Goal: Information Seeking & Learning: Learn about a topic

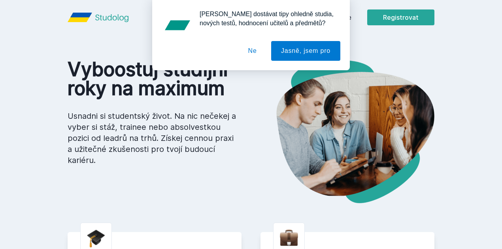
click at [251, 56] on button "Ne" at bounding box center [252, 51] width 28 height 20
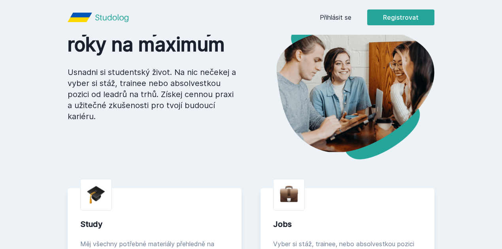
scroll to position [26, 0]
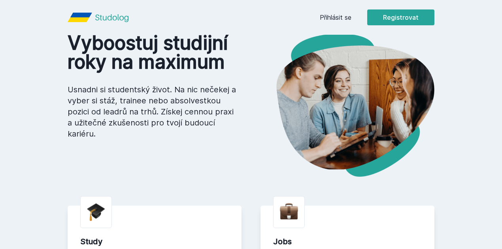
click at [351, 19] on link "Přihlásit se" at bounding box center [336, 17] width 32 height 9
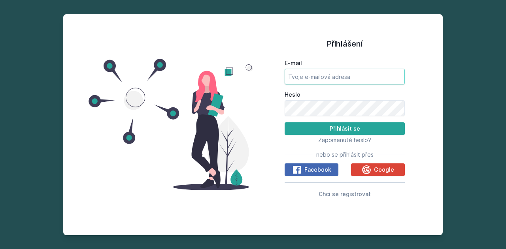
click at [338, 78] on input "E-mail" at bounding box center [345, 77] width 120 height 16
type input "[EMAIL_ADDRESS][DOMAIN_NAME]"
click at [285, 122] on button "Přihlásit se" at bounding box center [345, 128] width 120 height 13
click at [353, 140] on span "Zapomenuté heslo?" at bounding box center [344, 140] width 53 height 7
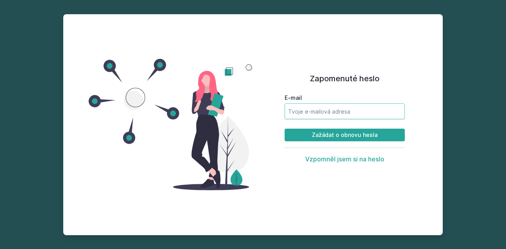
click at [345, 117] on input "E-mail" at bounding box center [345, 112] width 120 height 16
type input "[EMAIL_ADDRESS][DOMAIN_NAME]"
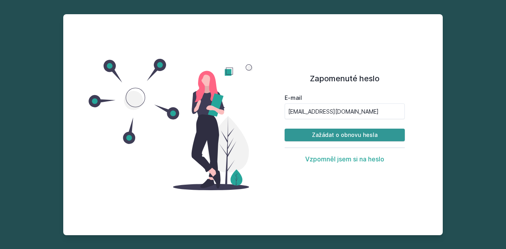
click at [321, 138] on button "Zažádat o obnovu hesla" at bounding box center [345, 135] width 120 height 13
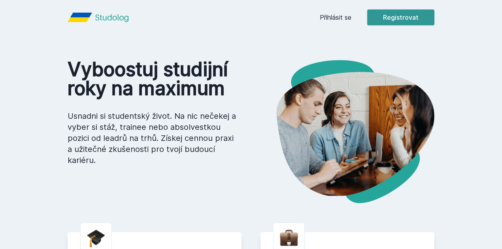
click at [434, 21] on button "Registrovat" at bounding box center [400, 17] width 67 height 16
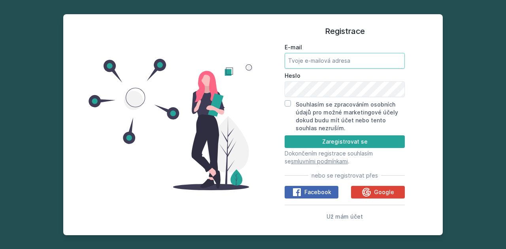
click at [350, 56] on input "E-mail" at bounding box center [345, 61] width 120 height 16
type input "[EMAIL_ADDRESS][DOMAIN_NAME]"
click at [285, 136] on button "Zaregistrovat se" at bounding box center [345, 142] width 120 height 13
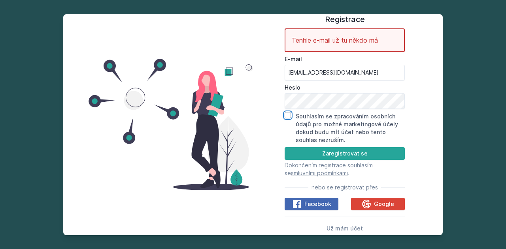
click at [287, 118] on input "Souhlasím se zpracováním osobních údajů pro možné marketingové účely dokud budu…" at bounding box center [288, 115] width 6 height 6
checkbox input "true"
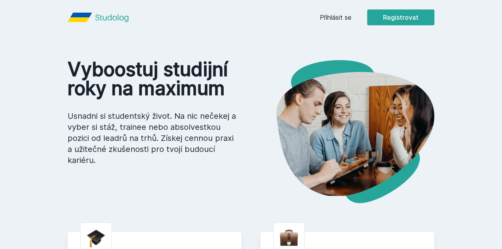
click at [351, 17] on link "Přihlásit se" at bounding box center [336, 17] width 32 height 9
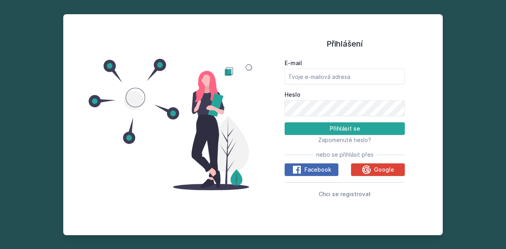
click at [370, 68] on div "E-mail" at bounding box center [345, 71] width 120 height 25
click at [365, 73] on input "E-mail" at bounding box center [345, 77] width 120 height 16
type input "[EMAIL_ADDRESS][DOMAIN_NAME]"
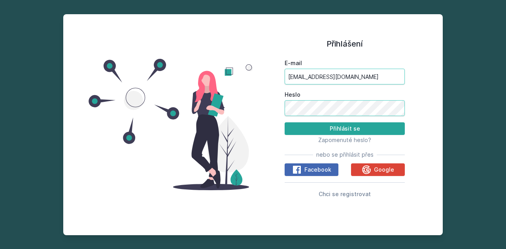
click at [285, 122] on button "Přihlásit se" at bounding box center [345, 128] width 120 height 13
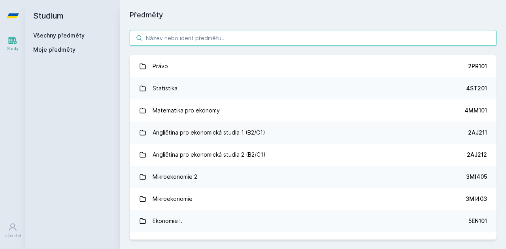
click at [267, 40] on input "search" at bounding box center [313, 38] width 367 height 16
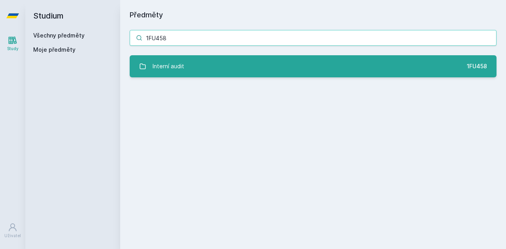
type input "1FU458"
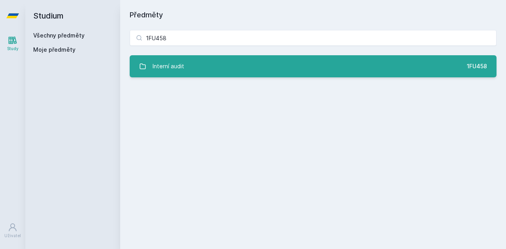
click at [275, 64] on link "Interní audit 1FU458" at bounding box center [313, 66] width 367 height 22
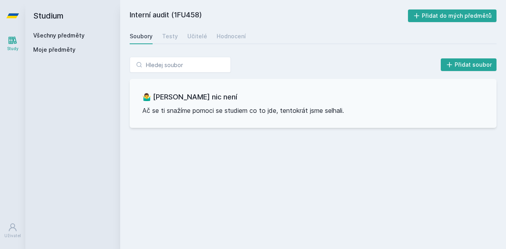
click at [158, 35] on div "Soubory Testy Učitelé Hodnocení" at bounding box center [313, 36] width 367 height 16
click at [168, 42] on link "Testy" at bounding box center [170, 36] width 16 height 16
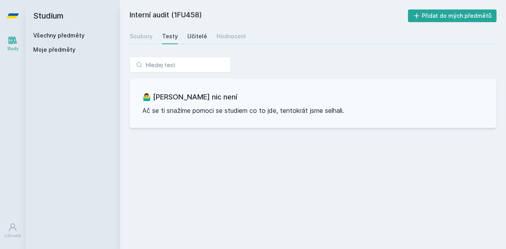
click at [201, 38] on div "Učitelé" at bounding box center [197, 36] width 20 height 8
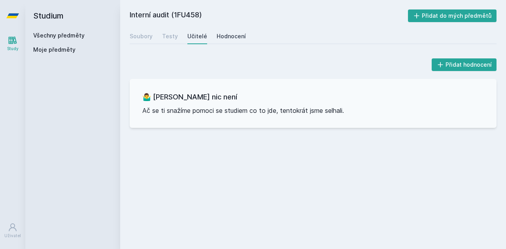
click at [217, 38] on div "Hodnocení" at bounding box center [231, 36] width 29 height 8
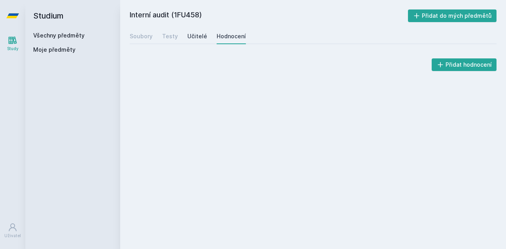
click at [199, 40] on div "Učitelé" at bounding box center [197, 36] width 20 height 8
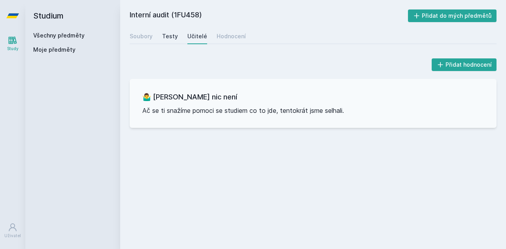
click at [173, 40] on div "Testy" at bounding box center [170, 36] width 16 height 8
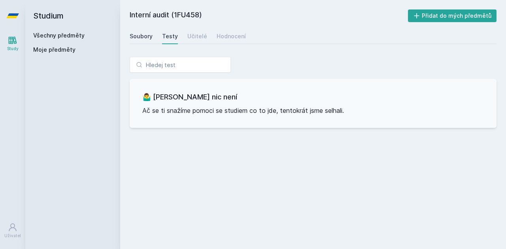
click at [136, 34] on div "Soubory" at bounding box center [141, 36] width 23 height 8
click at [172, 38] on div "Testy" at bounding box center [170, 36] width 16 height 8
click at [190, 38] on div "Učitelé" at bounding box center [197, 36] width 20 height 8
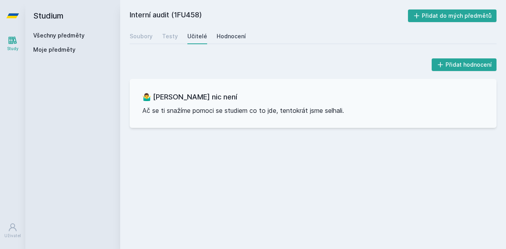
click at [230, 34] on div "Hodnocení" at bounding box center [231, 36] width 29 height 8
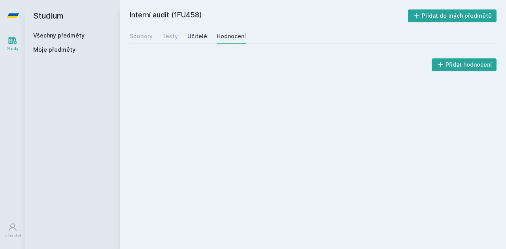
click at [202, 41] on link "Učitelé" at bounding box center [197, 36] width 20 height 16
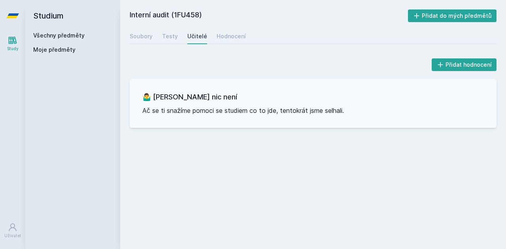
click at [177, 38] on div "Soubory Testy Učitelé Hodnocení" at bounding box center [313, 36] width 367 height 16
click at [176, 39] on div "Soubory Testy Učitelé Hodnocení" at bounding box center [313, 36] width 367 height 16
click at [141, 39] on div "Soubory" at bounding box center [141, 36] width 23 height 8
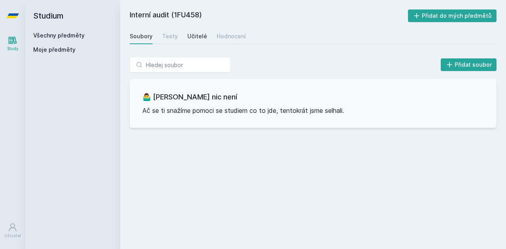
click at [187, 37] on div "Učitelé" at bounding box center [197, 36] width 20 height 8
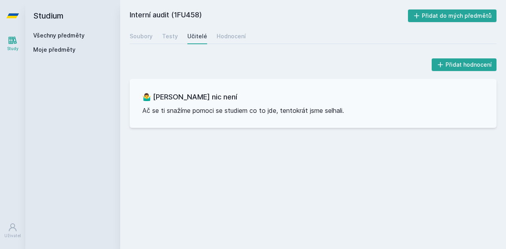
click at [170, 44] on div "Soubory Testy Učitelé Hodnocení" at bounding box center [313, 36] width 367 height 16
click at [170, 41] on link "Testy" at bounding box center [170, 36] width 16 height 16
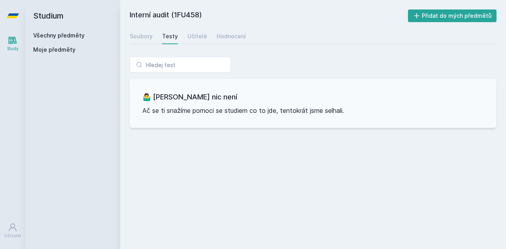
drag, startPoint x: 175, startPoint y: 15, endPoint x: 200, endPoint y: 12, distance: 24.7
click at [200, 12] on h2 "Interní audit (1FU458)" at bounding box center [269, 15] width 278 height 13
copy h2 "1FU458"
